Goal: Use online tool/utility: Utilize a website feature to perform a specific function

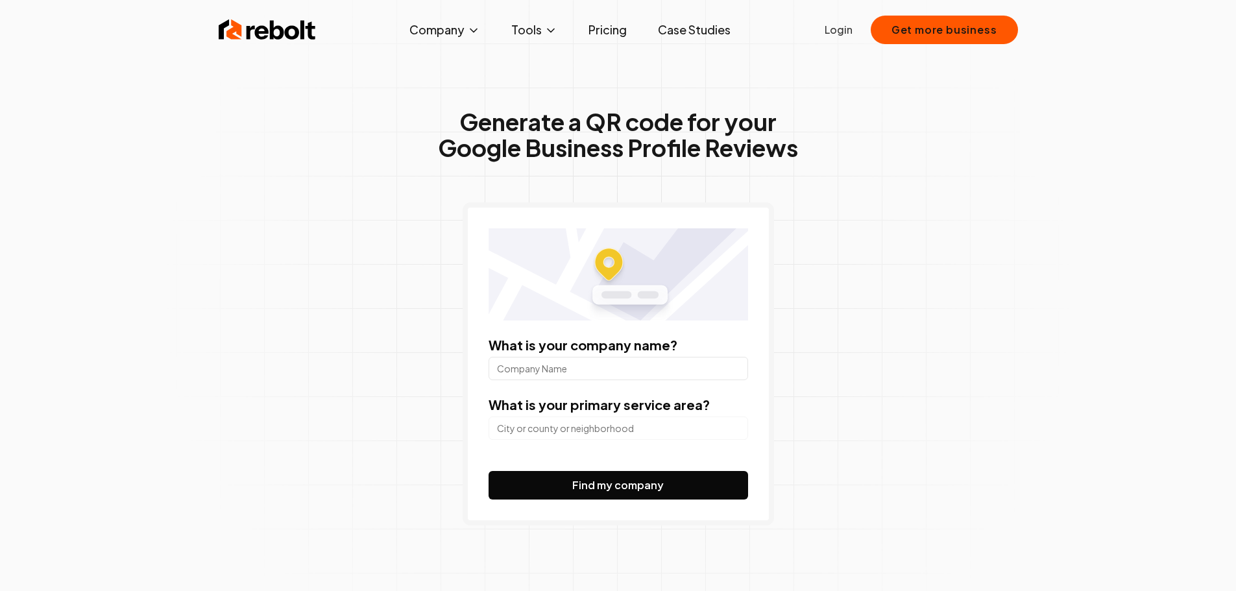
click at [569, 366] on input "What is your company name?" at bounding box center [617, 368] width 259 height 23
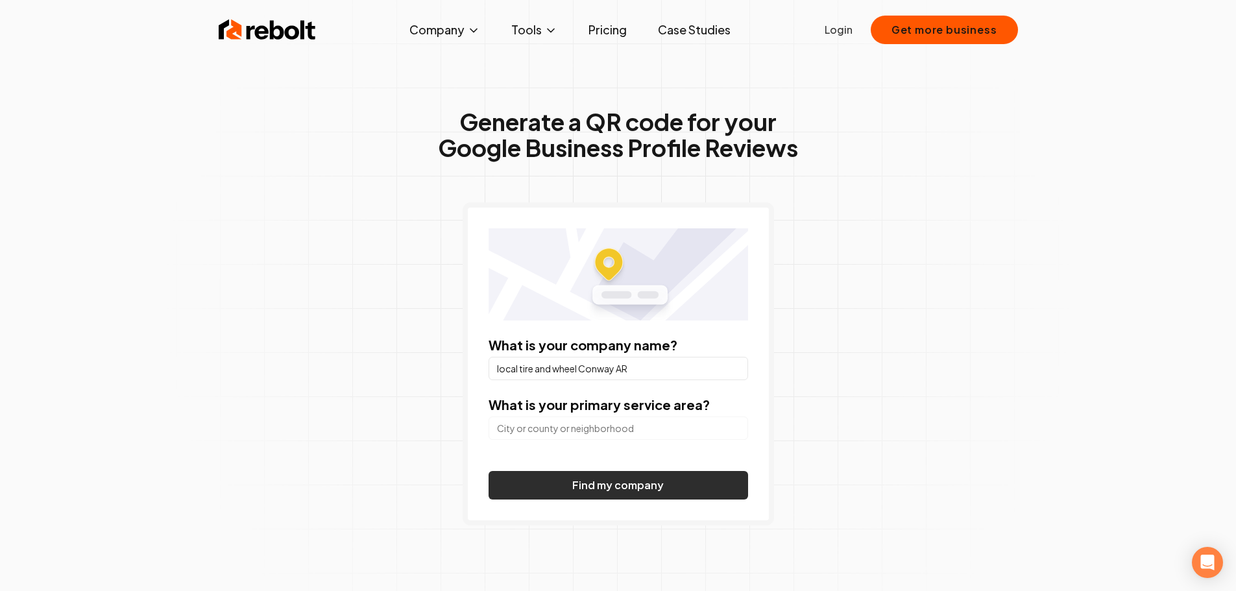
click at [626, 484] on button "Find my company" at bounding box center [617, 485] width 259 height 29
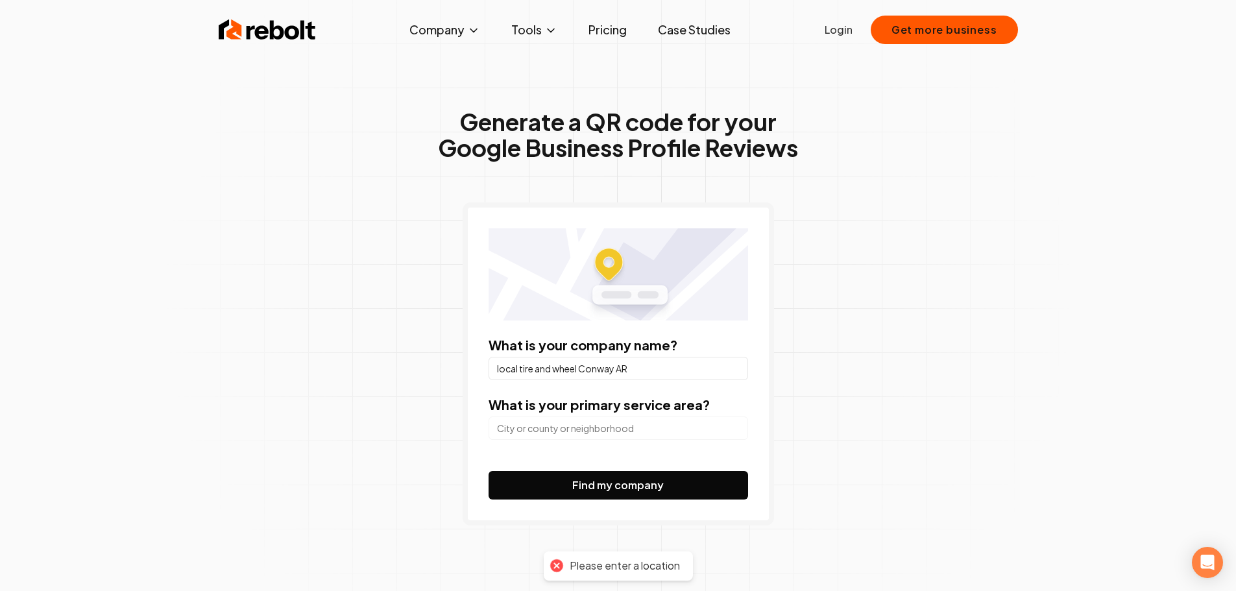
drag, startPoint x: 582, startPoint y: 374, endPoint x: 655, endPoint y: 373, distance: 72.6
click at [655, 373] on input "local tire and wheel Conway AR" at bounding box center [617, 368] width 259 height 23
type input "local tire and wheel"
click at [547, 434] on input "search" at bounding box center [617, 427] width 259 height 23
type input "Conway, [GEOGRAPHIC_DATA]"
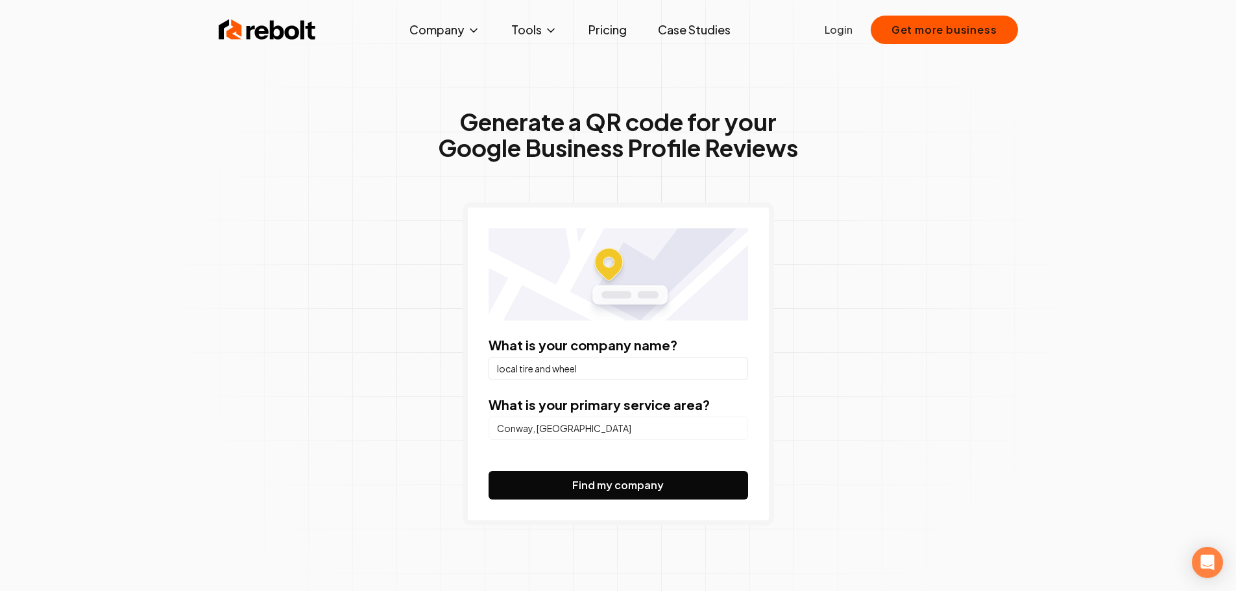
click at [605, 479] on button "Find my company" at bounding box center [617, 485] width 259 height 29
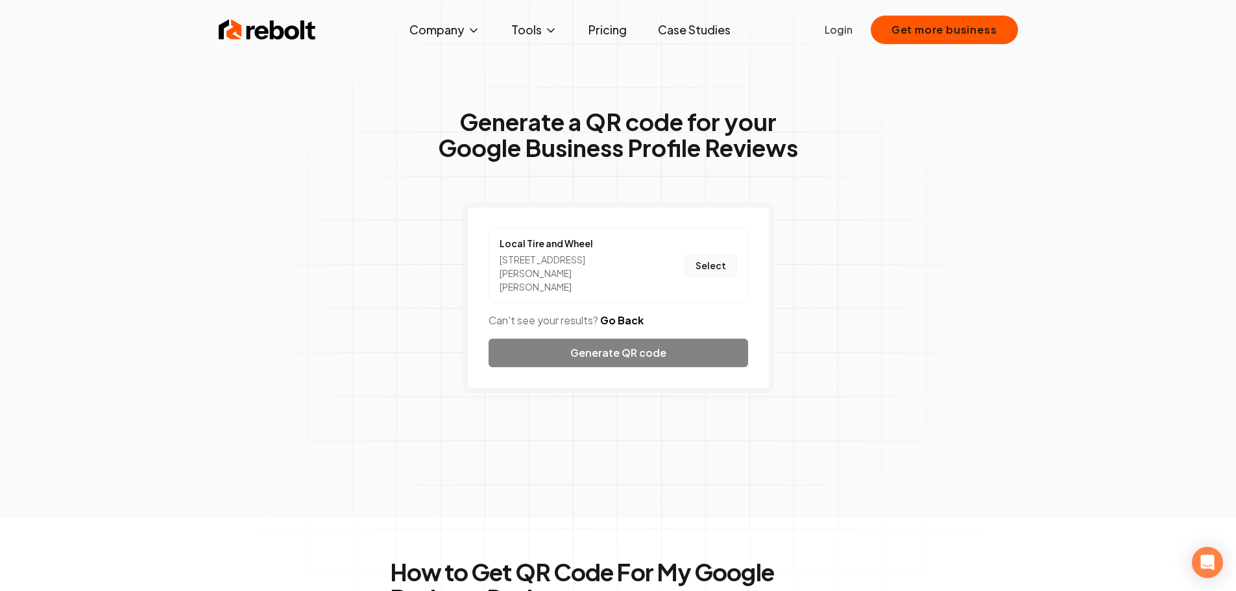
click at [710, 254] on button "Select" at bounding box center [710, 265] width 53 height 23
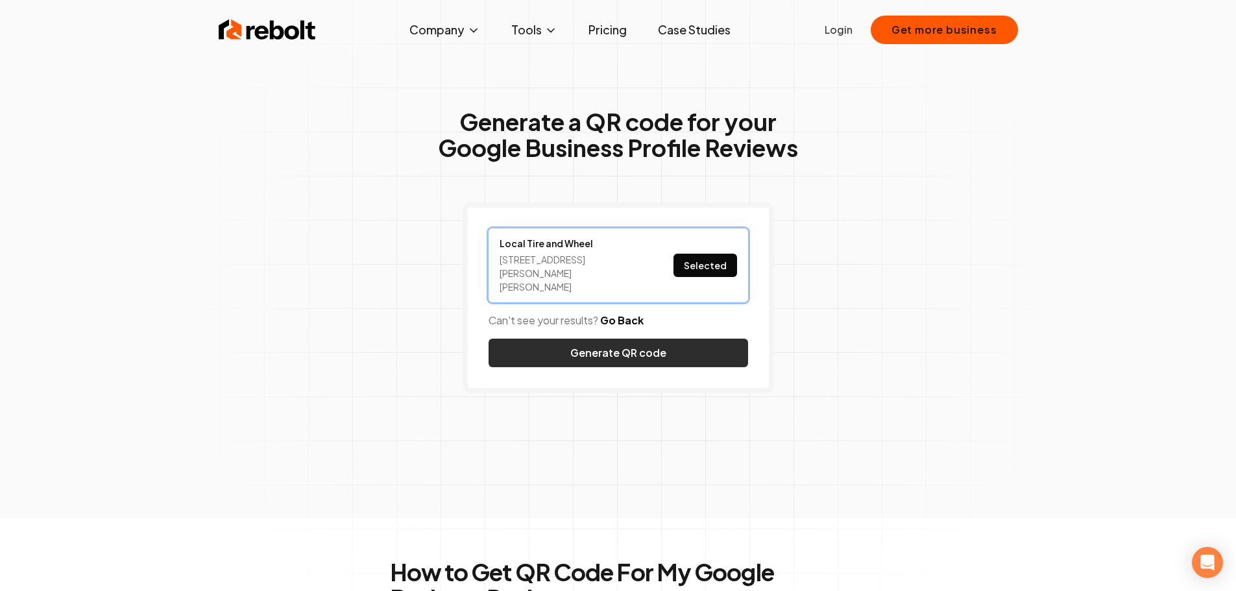
click at [651, 346] on button "Generate QR code" at bounding box center [617, 353] width 259 height 29
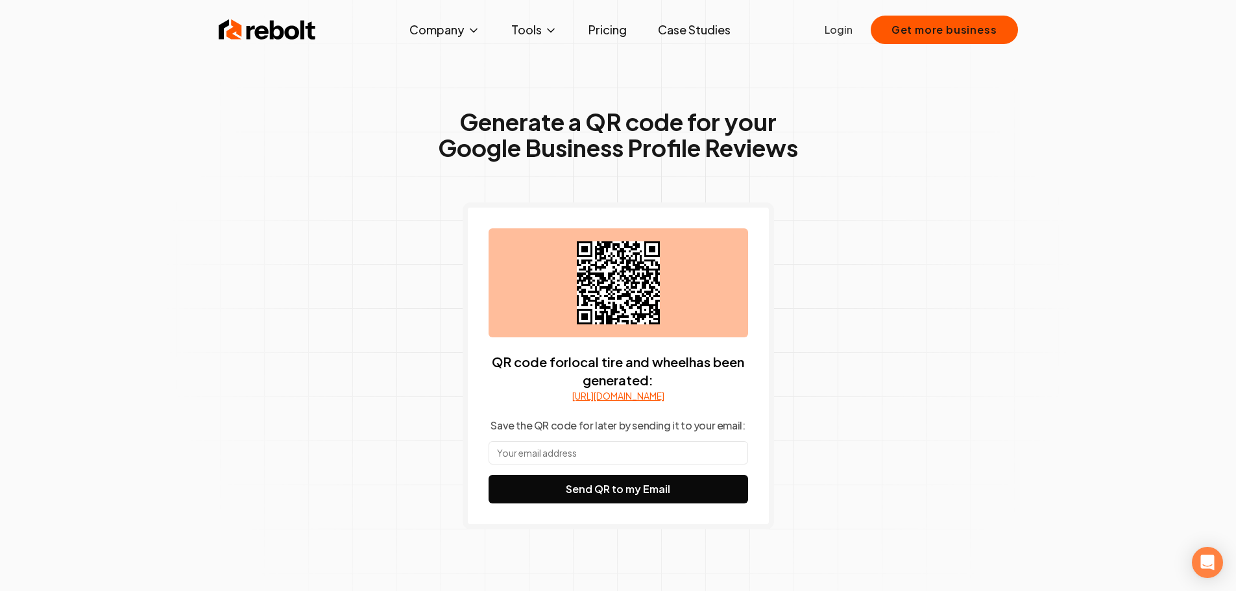
click at [584, 464] on input "text" at bounding box center [617, 452] width 259 height 23
type input "[EMAIL_ADDRESS][DOMAIN_NAME]"
click at [642, 498] on button "Send QR to my Email" at bounding box center [617, 489] width 259 height 29
